Goal: Find specific page/section: Find specific page/section

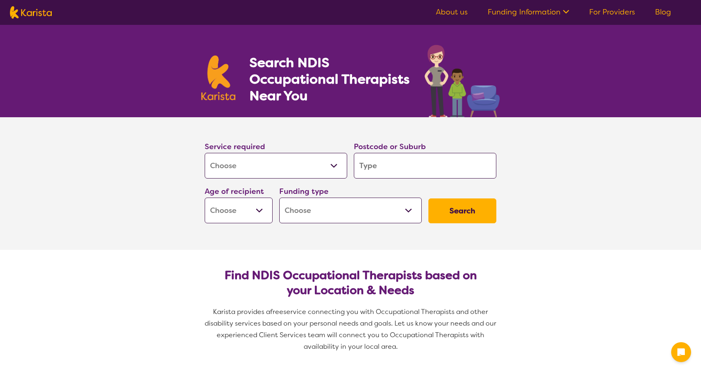
select select "[MEDICAL_DATA]"
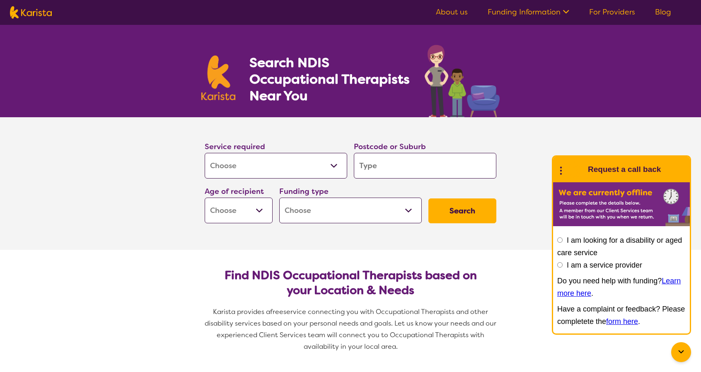
click at [388, 169] on input "search" at bounding box center [425, 166] width 142 height 26
type input "2"
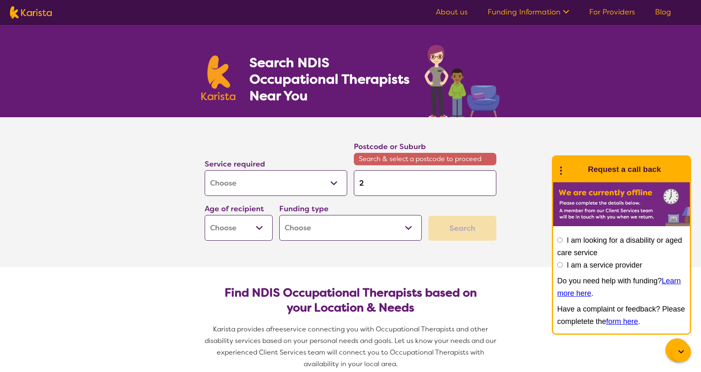
type input "21"
type input "214"
type input "2147"
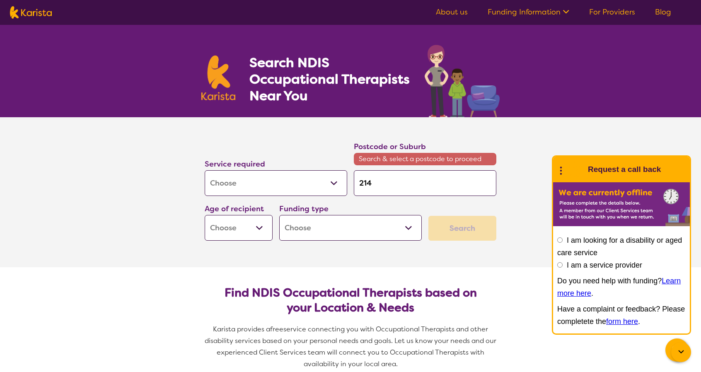
type input "2147"
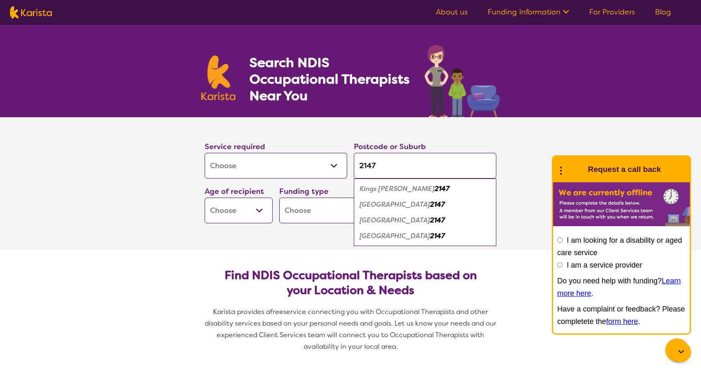
type input "2147"
click at [378, 204] on em "[GEOGRAPHIC_DATA]" at bounding box center [394, 204] width 70 height 9
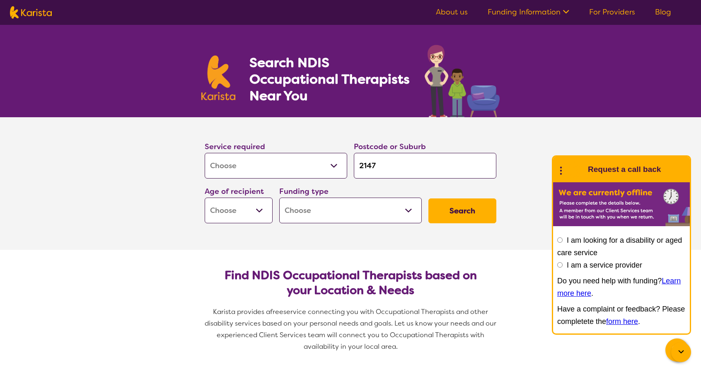
click at [259, 212] on select "Early Childhood - 0 to 9 Child - 10 to 11 Adolescent - 12 to 17 Adult - 18 to 6…" at bounding box center [239, 211] width 68 height 26
select select "AS"
click at [205, 198] on select "Early Childhood - 0 to 9 Child - 10 to 11 Adolescent - 12 to 17 Adult - 18 to 6…" at bounding box center [239, 211] width 68 height 26
select select "AS"
click at [408, 204] on select "Home Care Package (HCP) National Disability Insurance Scheme (NDIS) I don't know" at bounding box center [350, 211] width 142 height 26
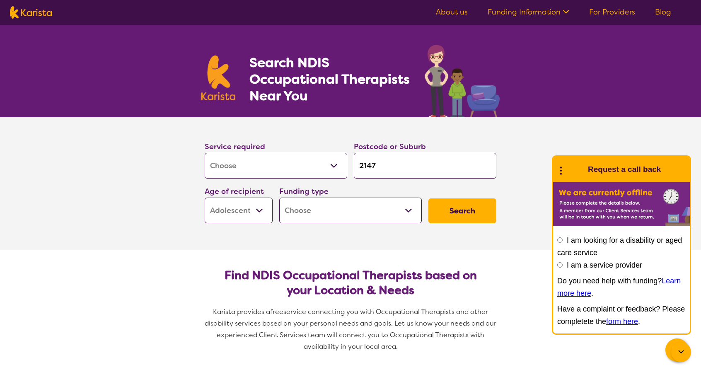
select select "NDIS"
click at [279, 198] on select "Home Care Package (HCP) National Disability Insurance Scheme (NDIS) I don't know" at bounding box center [350, 211] width 142 height 26
select select "NDIS"
click at [453, 210] on button "Search" at bounding box center [462, 210] width 68 height 25
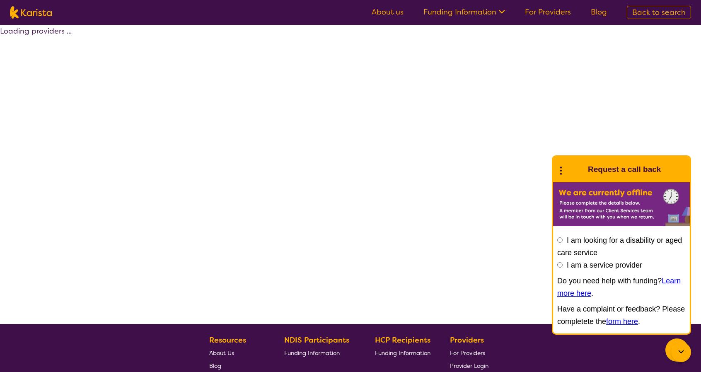
select select "by_score"
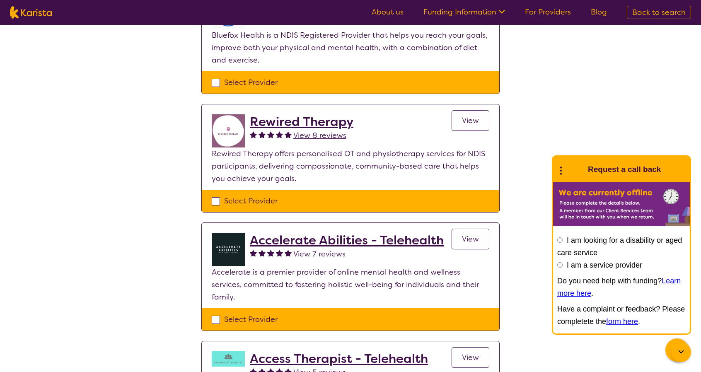
scroll to position [166, 0]
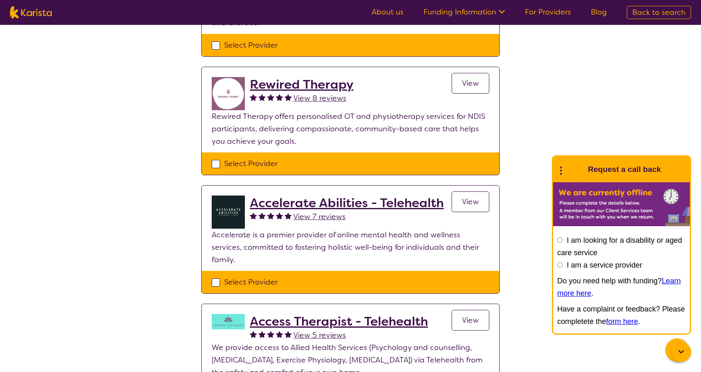
click at [214, 164] on div "Select Provider" at bounding box center [350, 163] width 277 height 12
checkbox input "true"
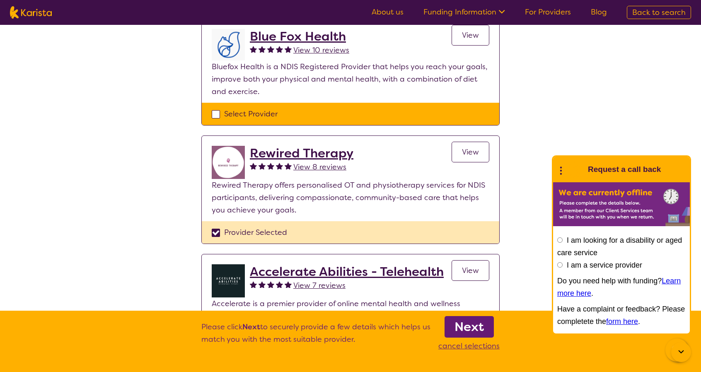
scroll to position [83, 0]
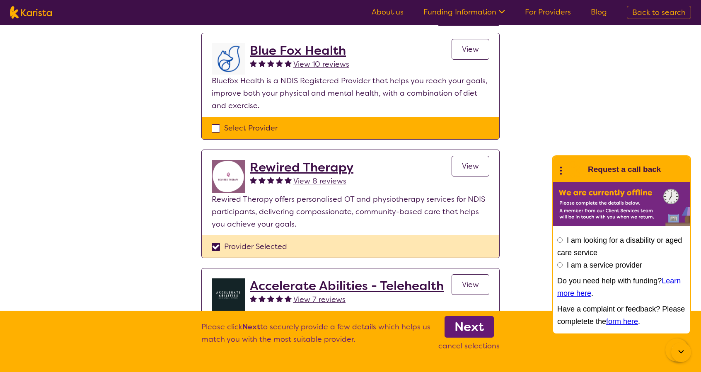
click at [284, 165] on h2 "Rewired Therapy" at bounding box center [302, 167] width 104 height 15
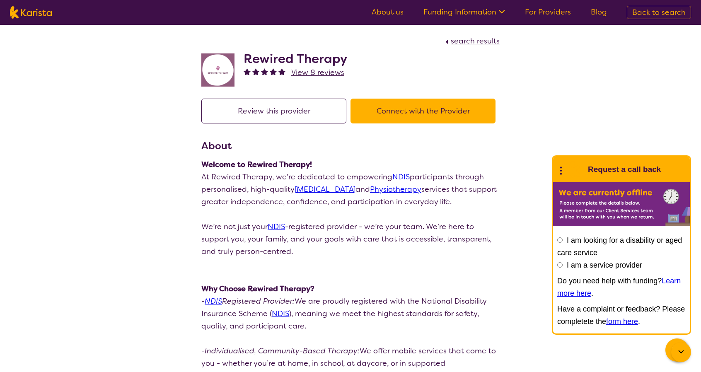
click at [387, 104] on button "Connect with the Provider" at bounding box center [422, 111] width 145 height 25
